Goal: Information Seeking & Learning: Check status

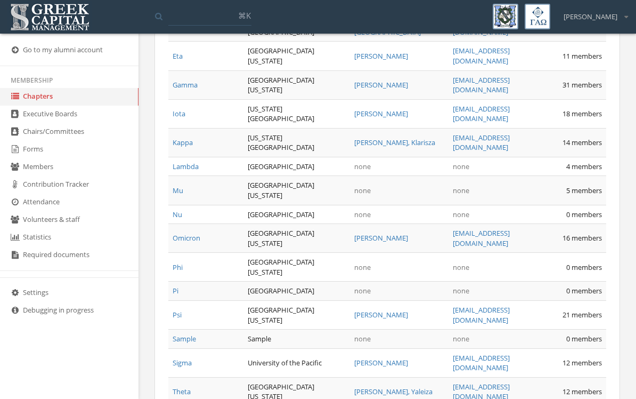
scroll to position [771, 0]
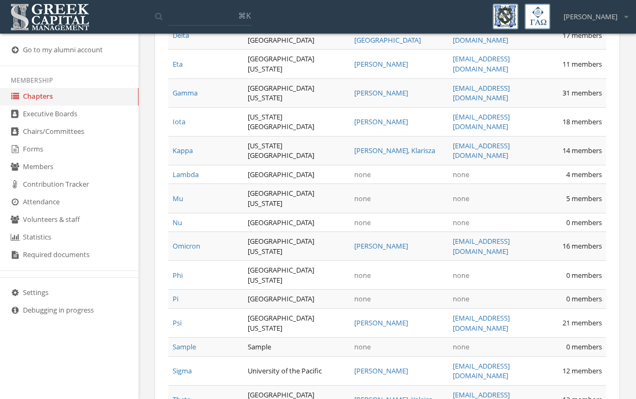
click at [193, 98] on link "Gamma" at bounding box center [185, 93] width 25 height 10
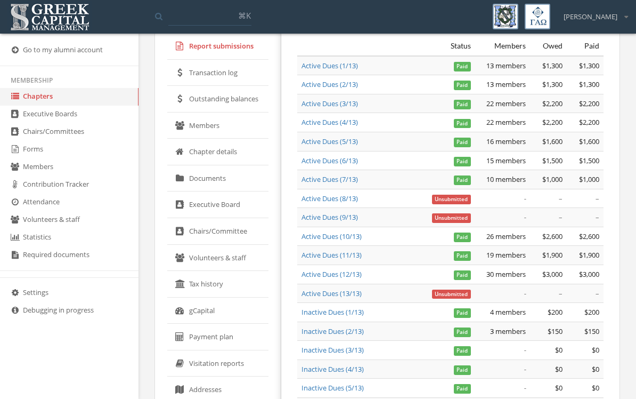
scroll to position [78, 0]
click at [210, 306] on link "gCapital" at bounding box center [217, 311] width 101 height 27
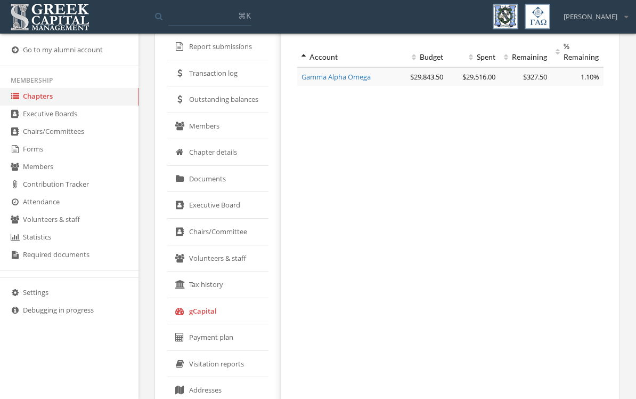
click at [246, 100] on link "Outstanding balances" at bounding box center [217, 99] width 101 height 27
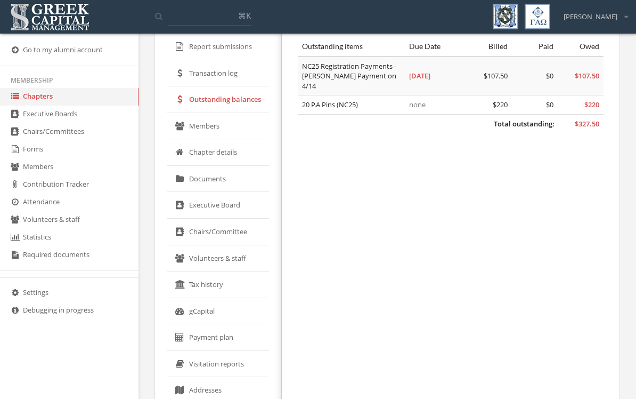
click at [240, 69] on link "Transaction log" at bounding box center [218, 73] width 102 height 27
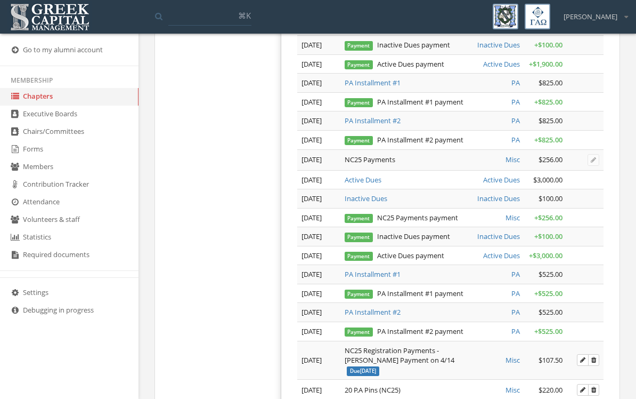
scroll to position [1047, 0]
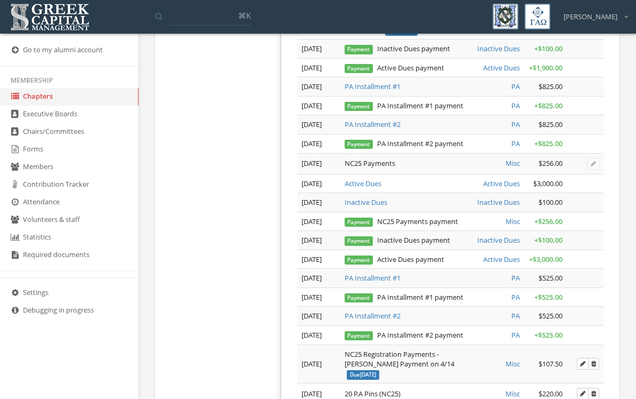
click at [40, 106] on link "Chapters" at bounding box center [69, 97] width 139 height 18
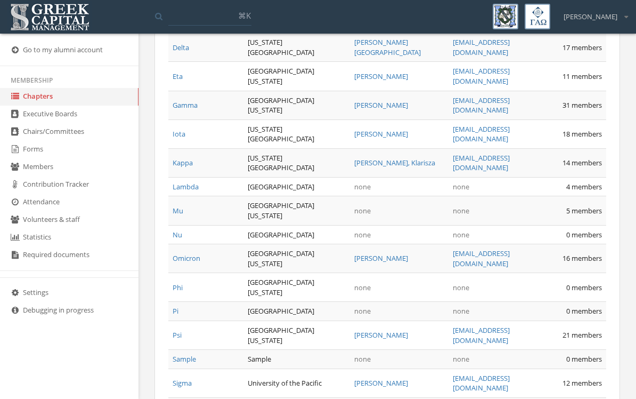
scroll to position [762, 0]
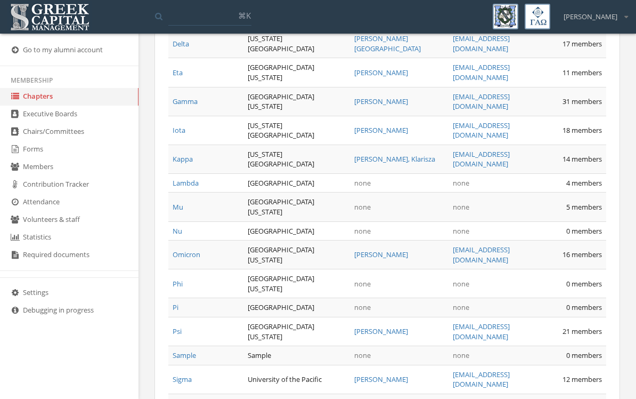
click at [179, 77] on link "Eta" at bounding box center [178, 73] width 10 height 10
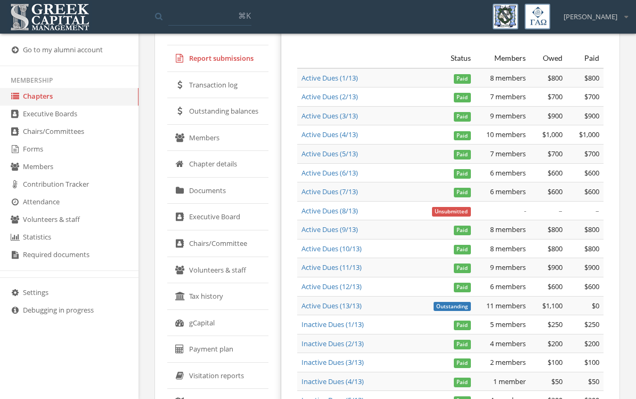
scroll to position [72, 0]
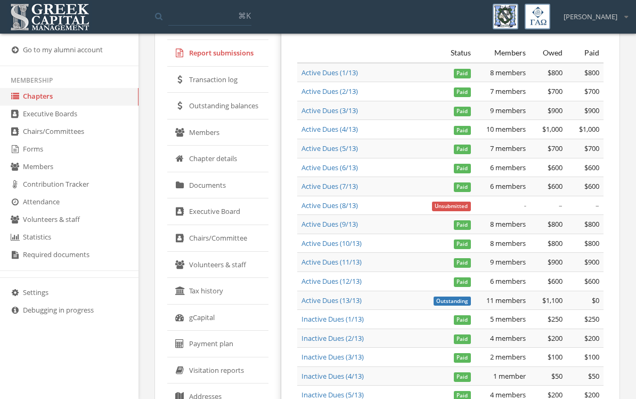
click at [214, 312] on link "gCapital" at bounding box center [217, 317] width 101 height 27
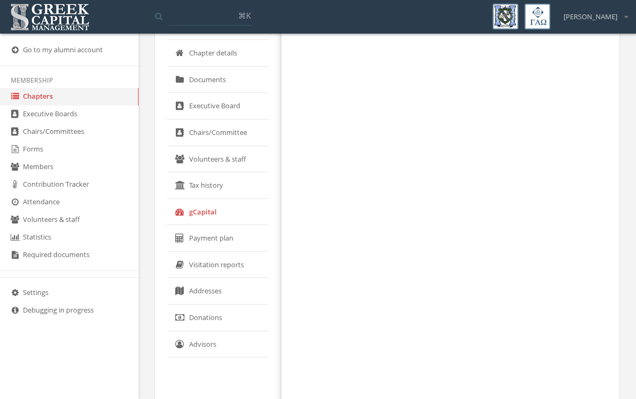
scroll to position [175, 0]
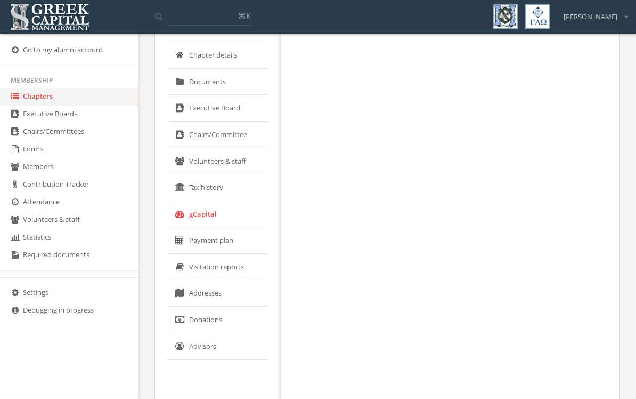
click at [220, 314] on link "Donations" at bounding box center [217, 319] width 101 height 27
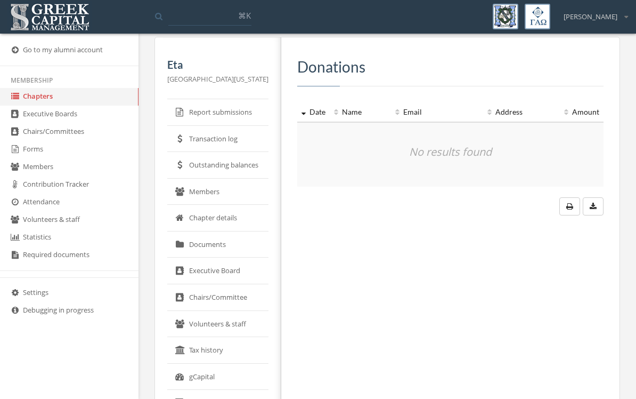
scroll to position [17, 0]
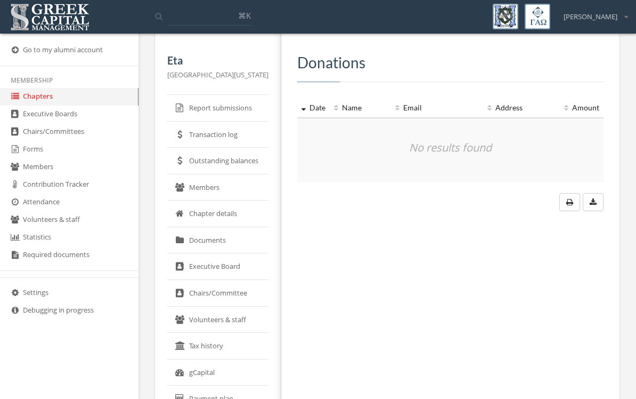
click at [228, 135] on link "Transaction log" at bounding box center [217, 134] width 101 height 27
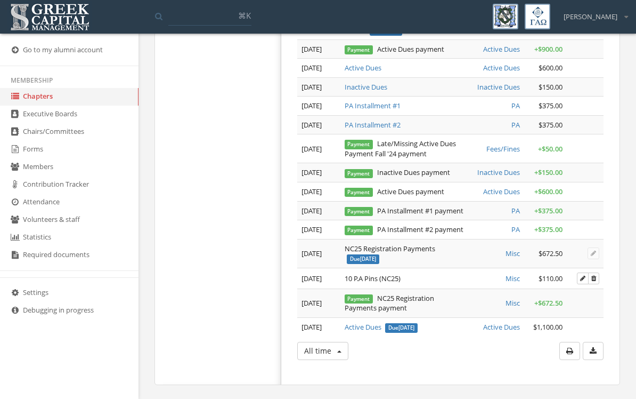
scroll to position [1812, 0]
click at [54, 97] on link "Chapters" at bounding box center [69, 97] width 139 height 18
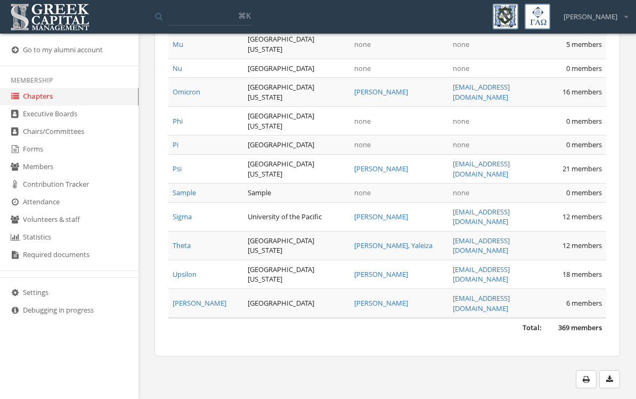
scroll to position [952, 0]
click at [175, 173] on link "Psi" at bounding box center [177, 169] width 9 height 10
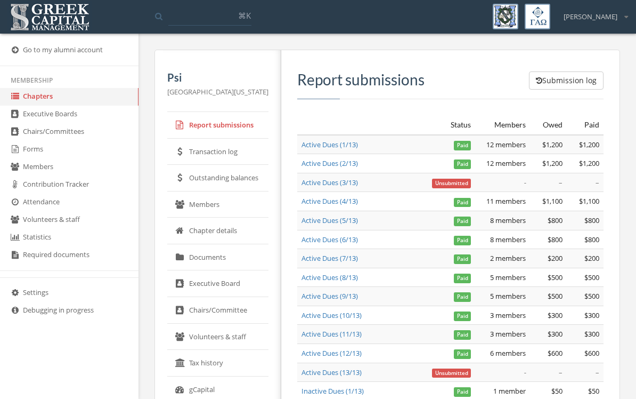
click at [209, 390] on link "gCapital" at bounding box center [217, 389] width 101 height 27
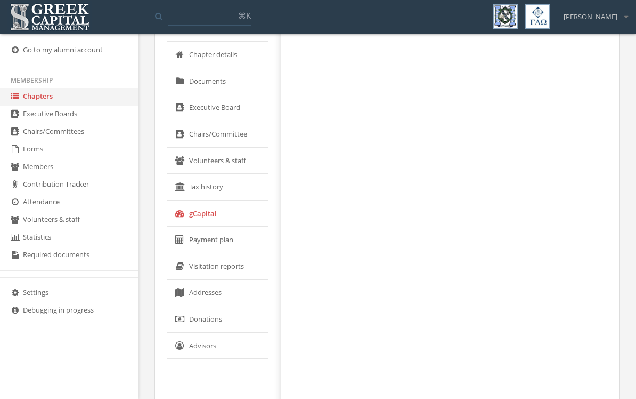
scroll to position [175, 0]
click at [211, 317] on link "Donations" at bounding box center [217, 319] width 101 height 27
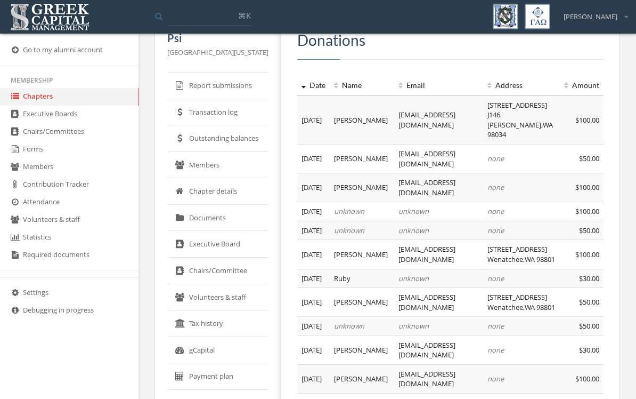
scroll to position [39, 0]
click at [247, 109] on link "Transaction log" at bounding box center [217, 113] width 101 height 27
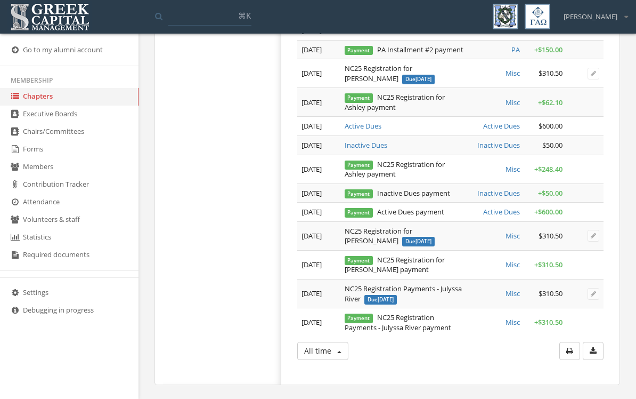
scroll to position [1684, 0]
click at [46, 98] on link "Chapters" at bounding box center [69, 97] width 139 height 18
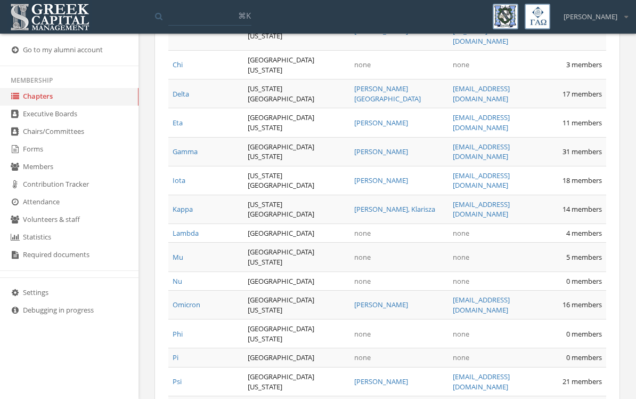
scroll to position [711, 0]
click at [188, 215] on link "Kappa" at bounding box center [183, 210] width 20 height 10
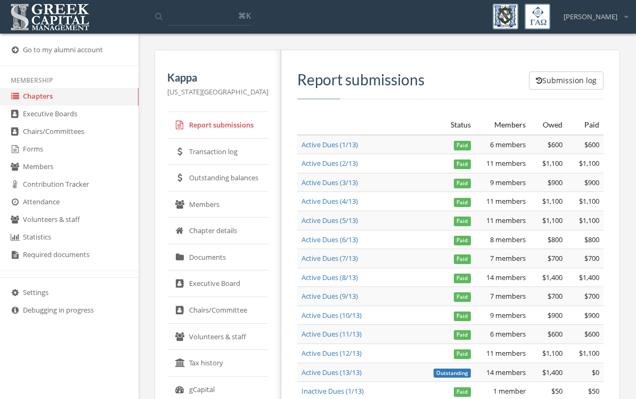
click at [220, 154] on link "Transaction log" at bounding box center [217, 152] width 101 height 27
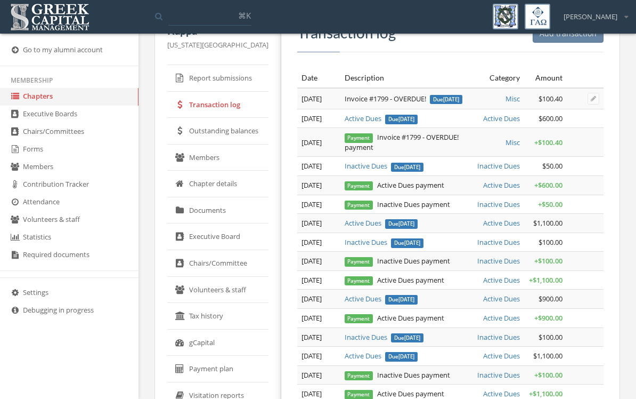
scroll to position [47, 0]
click at [303, 74] on div "Date" at bounding box center [319, 77] width 35 height 11
click at [314, 77] on div "Date" at bounding box center [319, 77] width 35 height 11
click at [313, 80] on div "Date" at bounding box center [319, 77] width 35 height 11
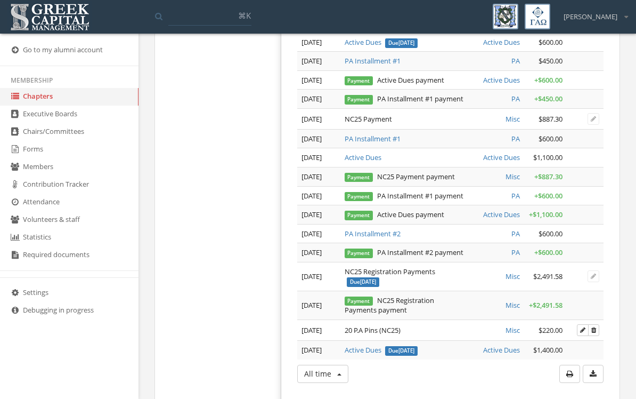
scroll to position [1603, 0]
click at [34, 99] on link "Chapters" at bounding box center [69, 97] width 139 height 18
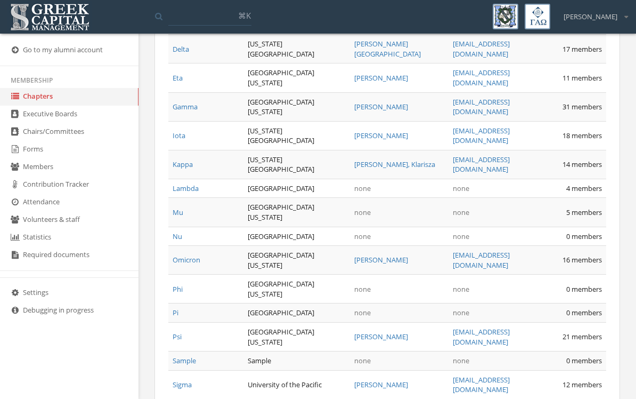
scroll to position [758, 0]
click at [178, 53] on link "Delta" at bounding box center [181, 48] width 17 height 10
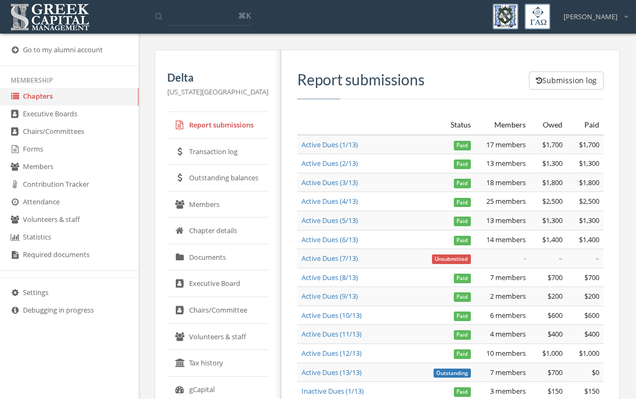
click at [226, 152] on link "Transaction log" at bounding box center [217, 152] width 101 height 27
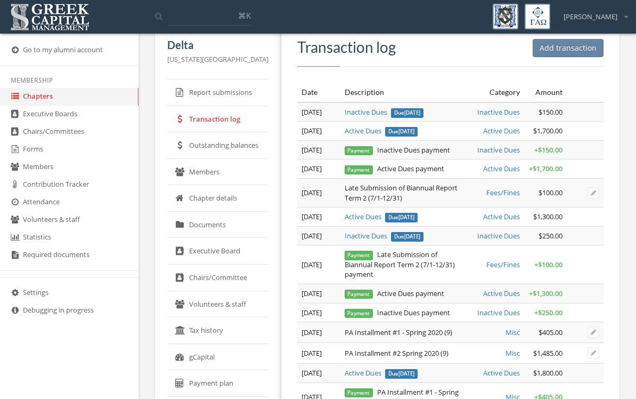
scroll to position [42, 0]
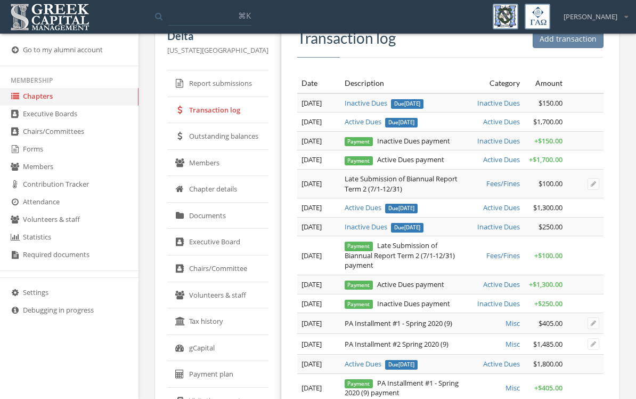
click at [210, 338] on link "gCapital" at bounding box center [217, 348] width 101 height 27
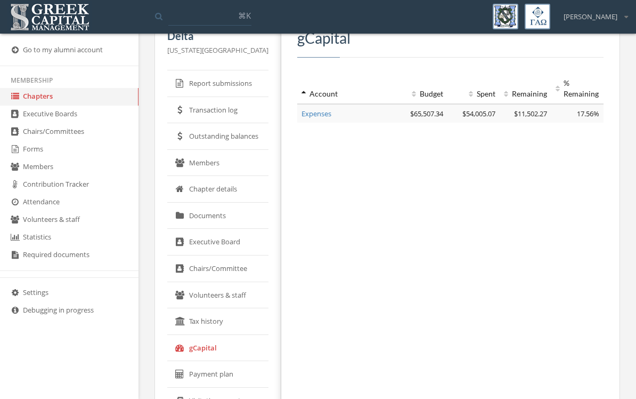
click at [536, 111] on span "$11,502.27" at bounding box center [530, 114] width 33 height 10
click at [314, 112] on link "Expenses" at bounding box center [317, 114] width 30 height 10
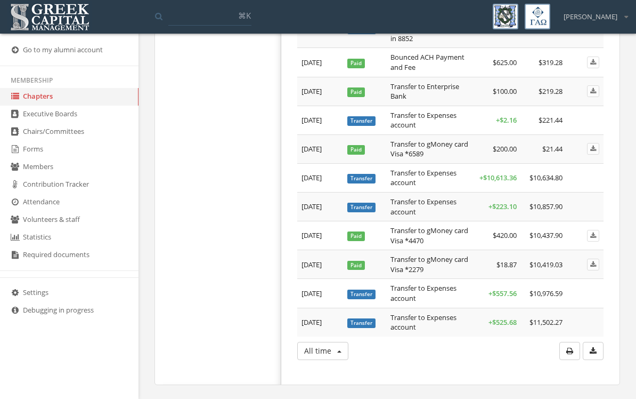
scroll to position [6297, 0]
click at [595, 106] on td at bounding box center [585, 91] width 37 height 29
click at [54, 100] on link "Chapters" at bounding box center [69, 97] width 139 height 18
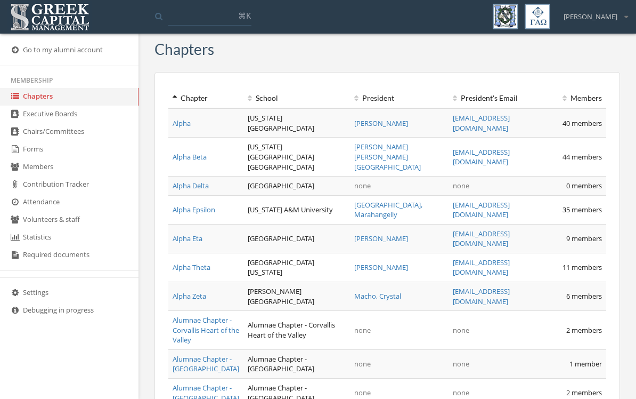
scroll to position [13, 0]
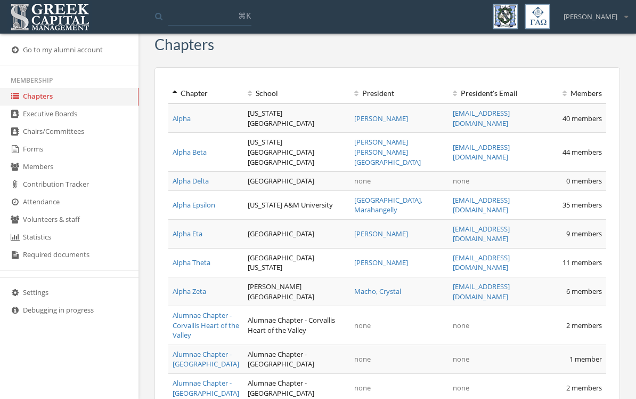
click at [183, 115] on link "Alpha" at bounding box center [182, 118] width 18 height 10
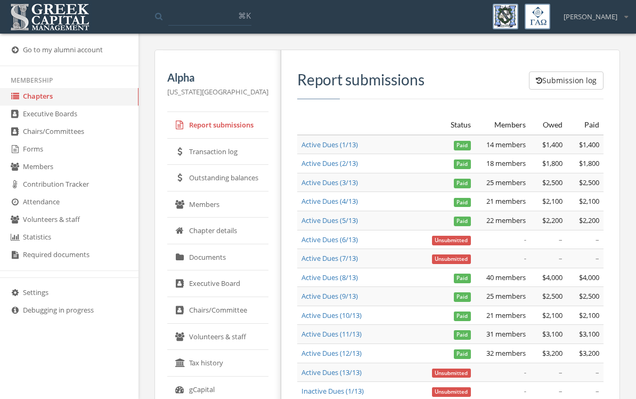
click at [212, 390] on link "gCapital" at bounding box center [217, 389] width 101 height 27
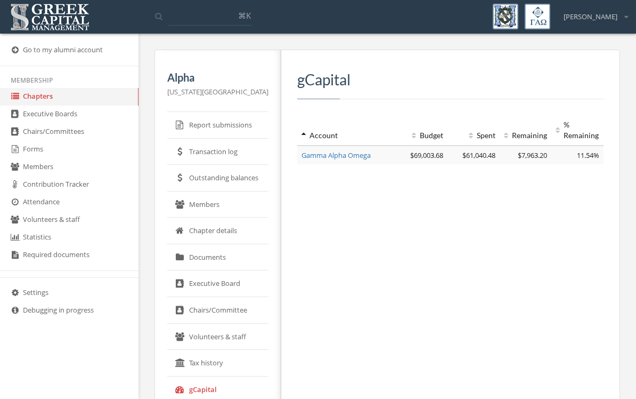
click at [362, 159] on link "Gamma Alpha Omega" at bounding box center [336, 155] width 69 height 10
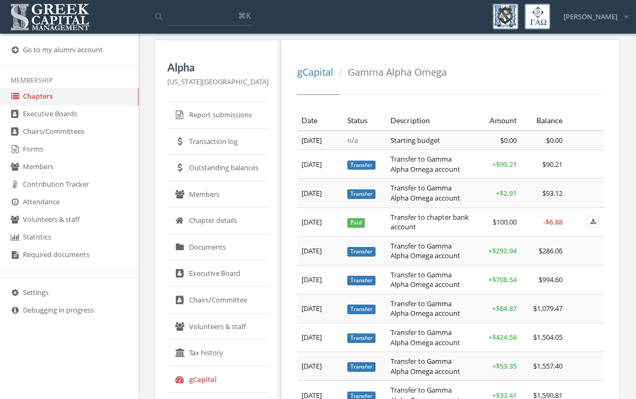
scroll to position [9, 0]
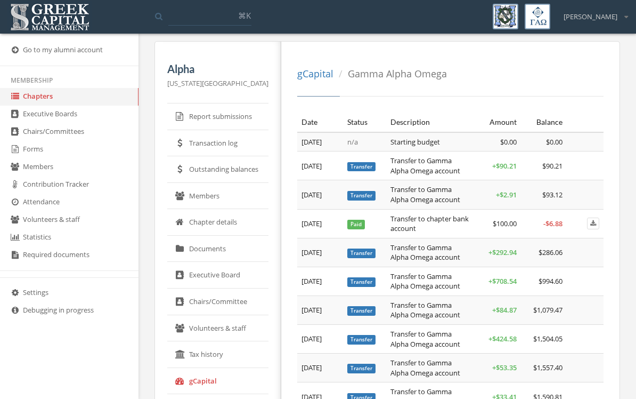
click at [228, 144] on link "Transaction log" at bounding box center [217, 143] width 101 height 27
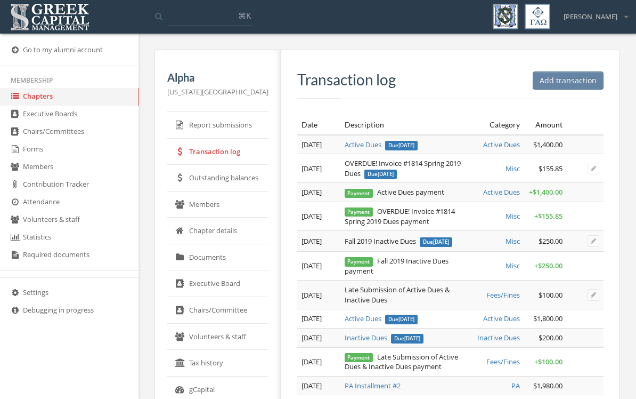
click at [47, 98] on link "Chapters" at bounding box center [69, 97] width 139 height 18
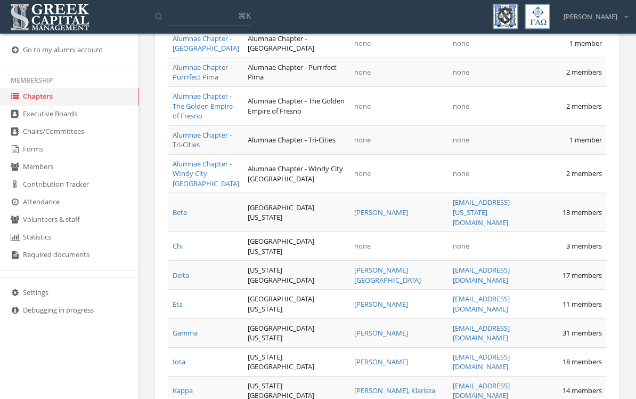
scroll to position [531, 0]
click at [183, 279] on link "Delta" at bounding box center [181, 275] width 17 height 10
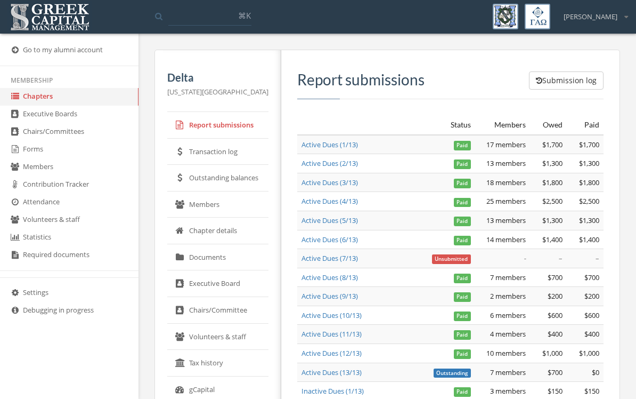
click at [222, 205] on link "Members" at bounding box center [217, 204] width 101 height 27
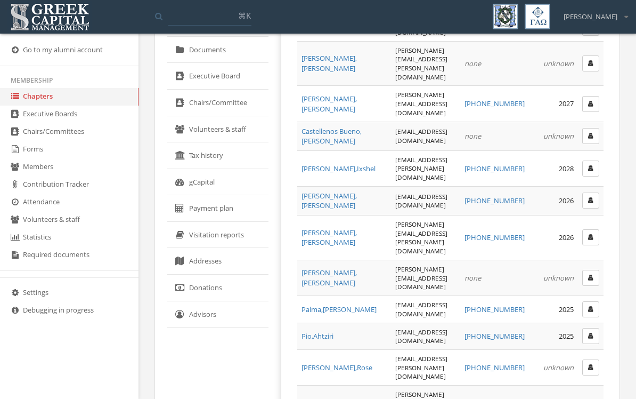
scroll to position [205, 0]
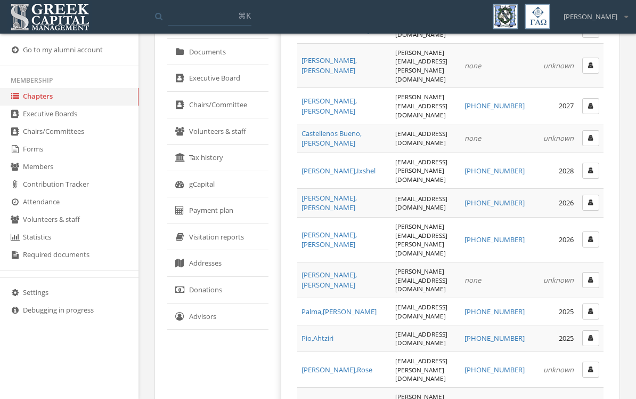
click at [213, 183] on link "gCapital" at bounding box center [217, 184] width 101 height 27
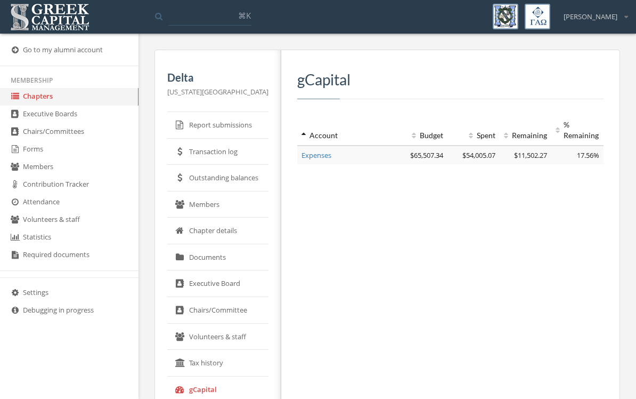
click at [329, 153] on link "Expenses" at bounding box center [317, 155] width 30 height 10
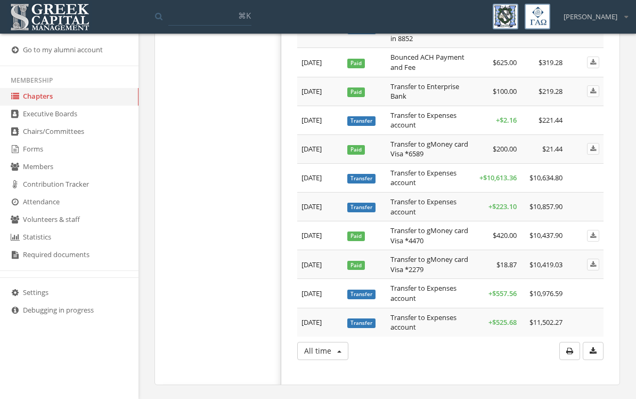
scroll to position [6297, 0]
